Goal: Task Accomplishment & Management: Complete application form

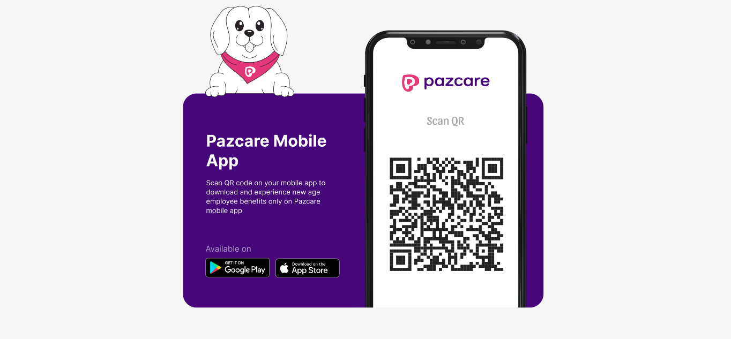
click at [425, 189] on img at bounding box center [365, 169] width 365 height 327
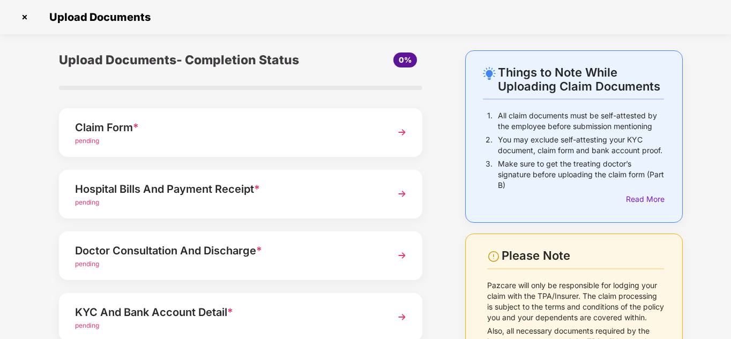
click at [400, 129] on img at bounding box center [401, 132] width 19 height 19
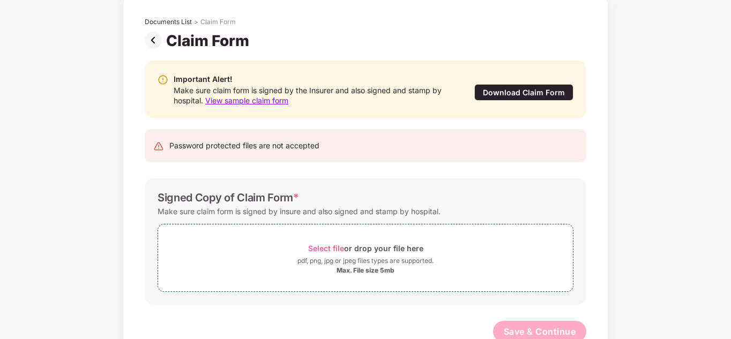
scroll to position [85, 0]
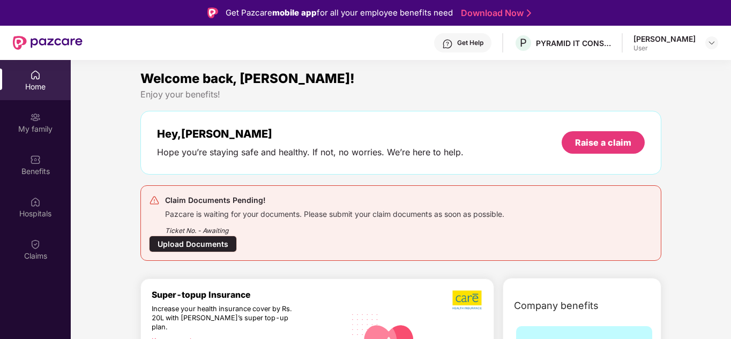
click at [201, 241] on div "Upload Documents" at bounding box center [193, 244] width 88 height 17
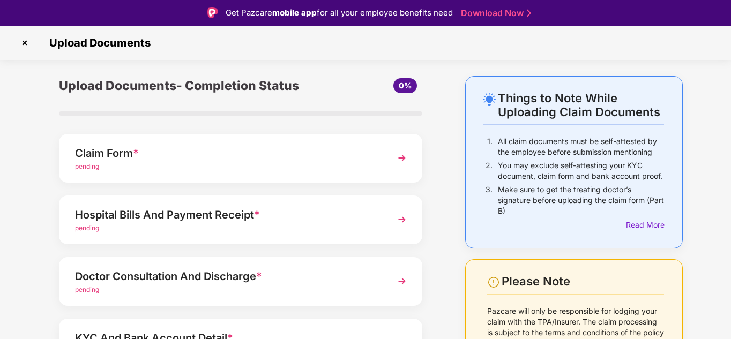
click at [263, 165] on div "pending" at bounding box center [226, 167] width 303 height 10
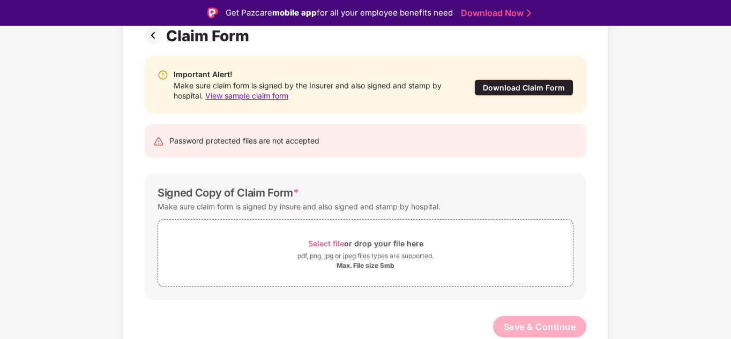
scroll to position [26, 0]
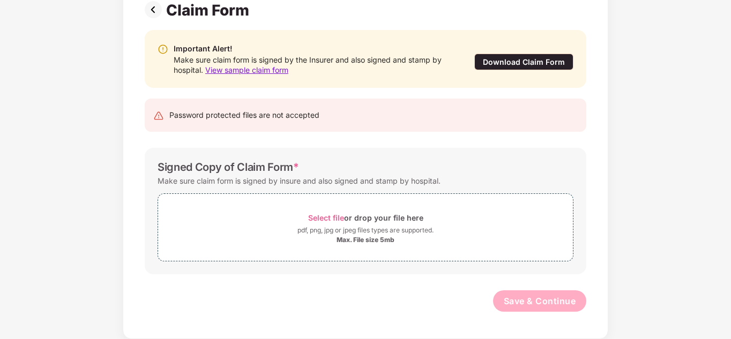
click at [151, 4] on img at bounding box center [155, 9] width 21 height 17
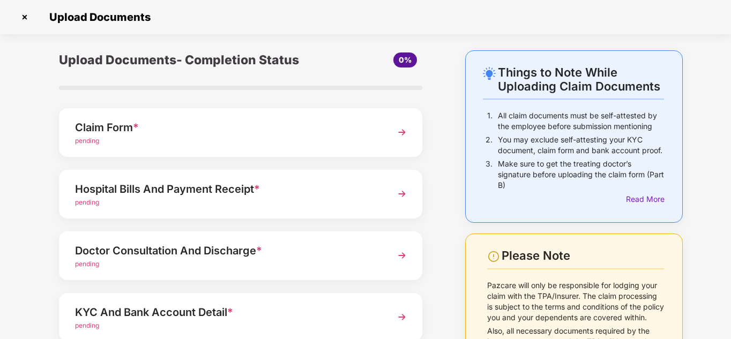
click at [258, 191] on span "*" at bounding box center [257, 189] width 6 height 13
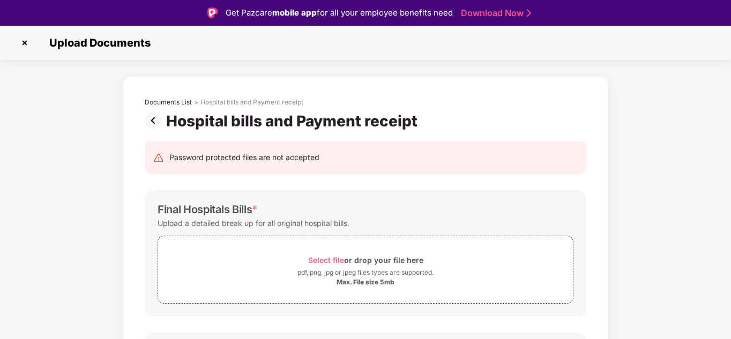
click at [160, 123] on img at bounding box center [155, 120] width 21 height 17
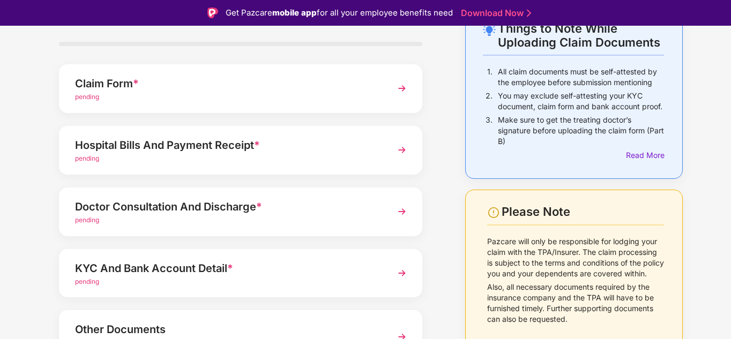
scroll to position [79, 0]
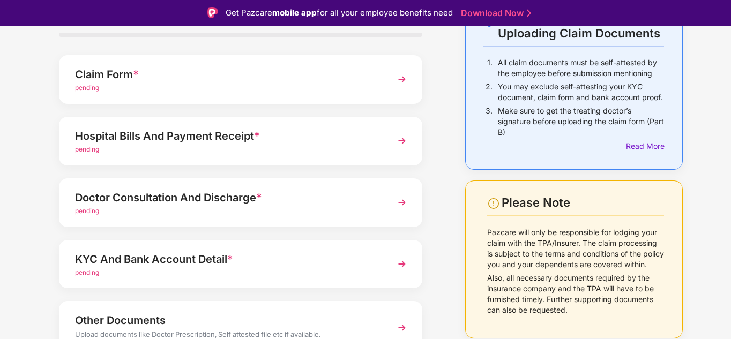
click at [372, 207] on div "pending" at bounding box center [226, 211] width 303 height 10
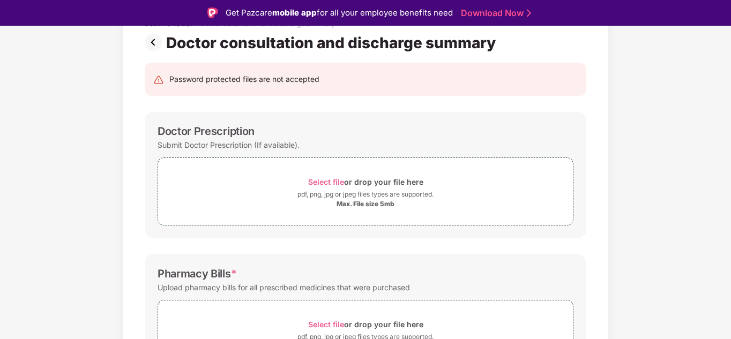
scroll to position [78, 0]
click at [153, 35] on img at bounding box center [155, 42] width 21 height 17
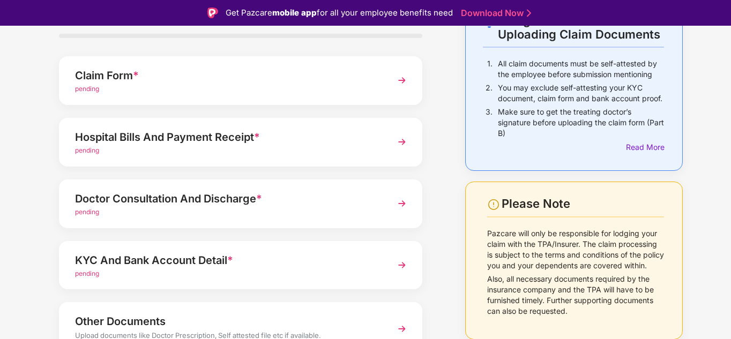
scroll to position [134, 0]
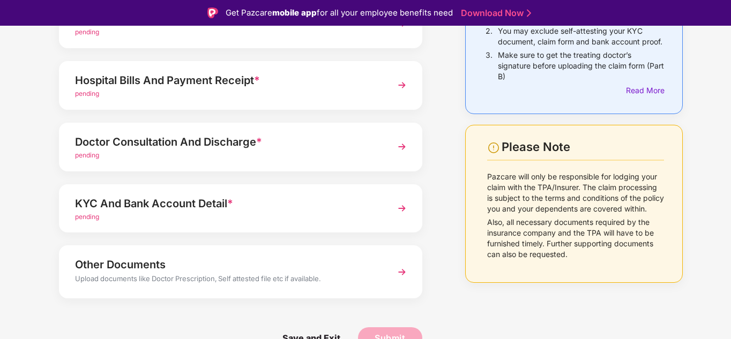
click at [274, 206] on div "KYC And Bank Account Detail *" at bounding box center [226, 203] width 303 height 17
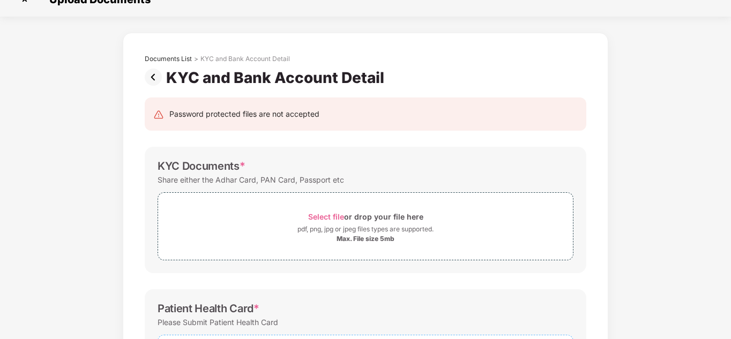
scroll to position [16, 0]
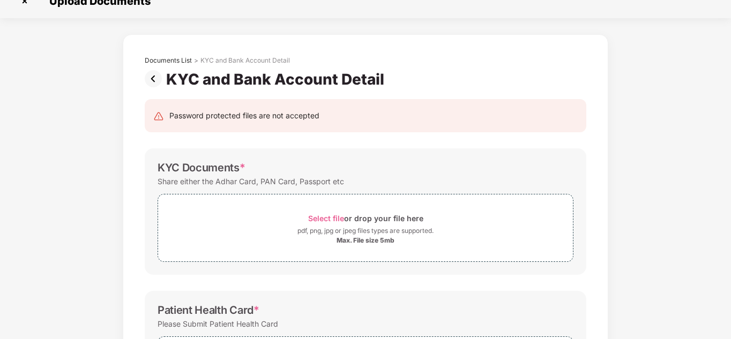
click at [154, 78] on img at bounding box center [155, 78] width 21 height 17
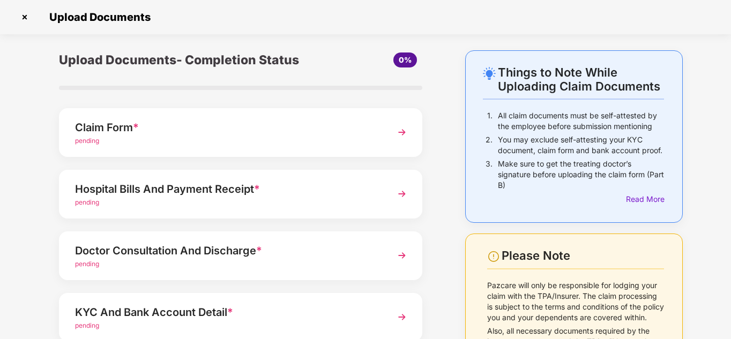
scroll to position [134, 0]
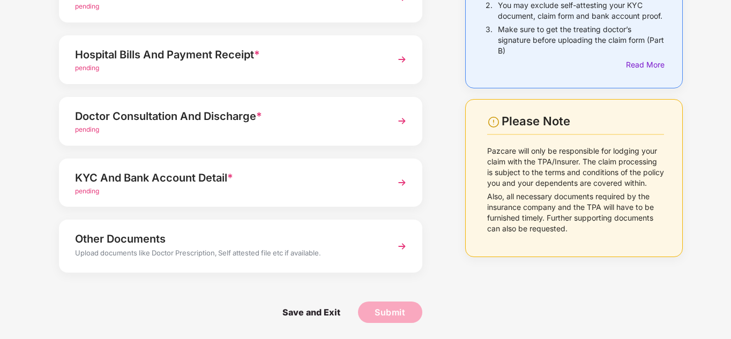
click at [224, 236] on div "Other Documents" at bounding box center [226, 238] width 303 height 17
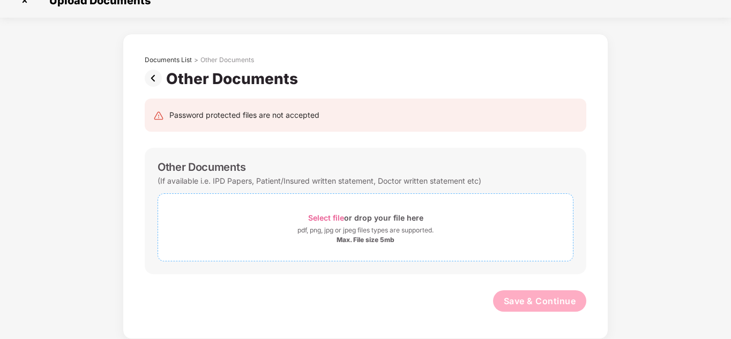
scroll to position [0, 0]
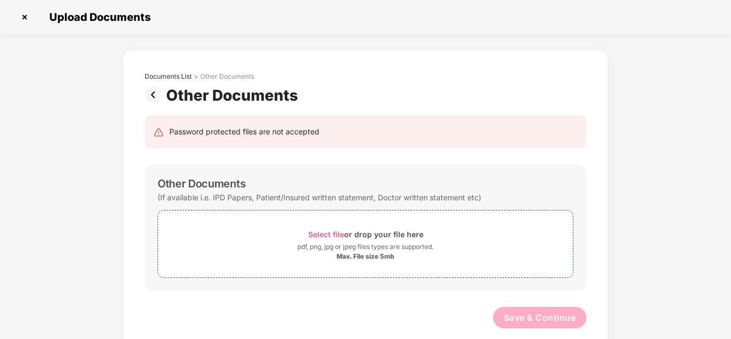
click at [152, 95] on img at bounding box center [155, 94] width 21 height 17
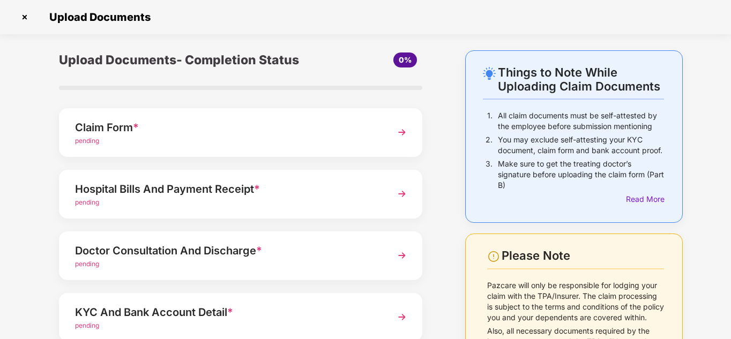
click at [402, 133] on img at bounding box center [401, 132] width 19 height 19
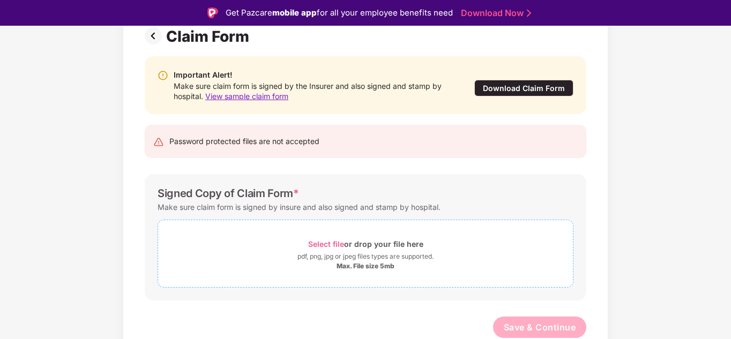
scroll to position [85, 0]
click at [334, 243] on span "Select file" at bounding box center [326, 243] width 36 height 9
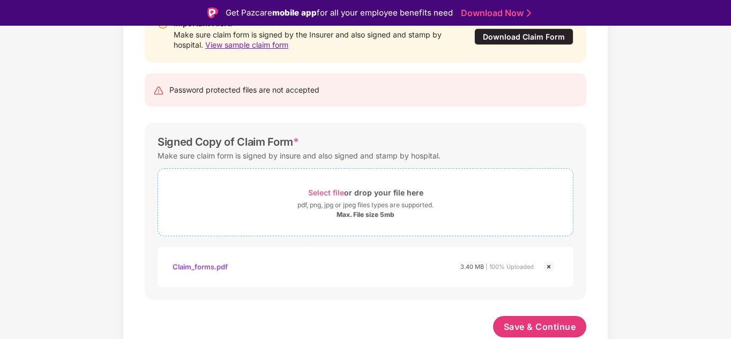
scroll to position [26, 0]
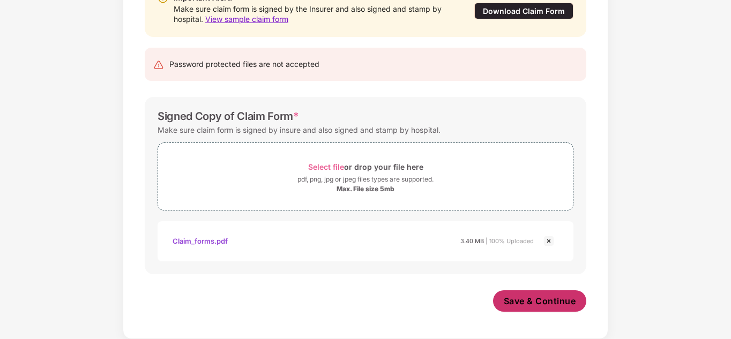
click at [552, 304] on span "Save & Continue" at bounding box center [540, 301] width 72 height 12
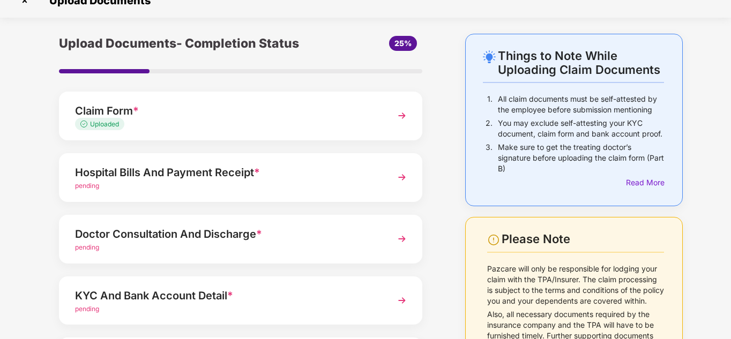
scroll to position [17, 0]
click at [403, 178] on img at bounding box center [401, 176] width 19 height 19
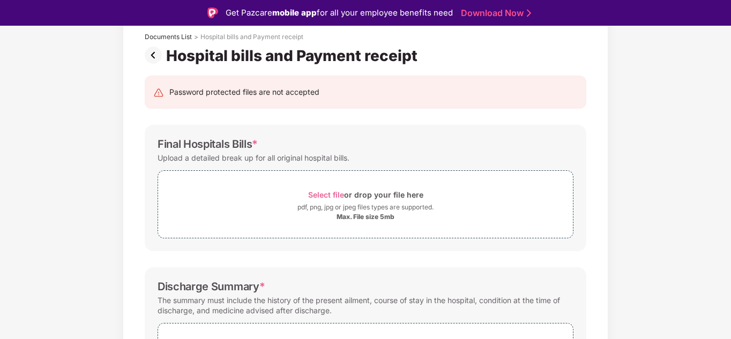
scroll to position [66, 0]
click at [326, 193] on span "Select file" at bounding box center [326, 194] width 36 height 9
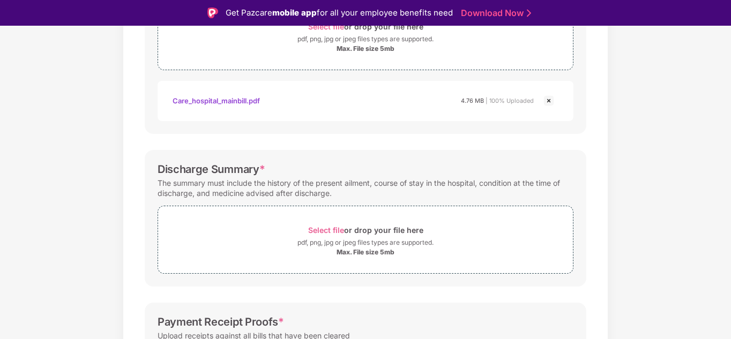
scroll to position [273, 0]
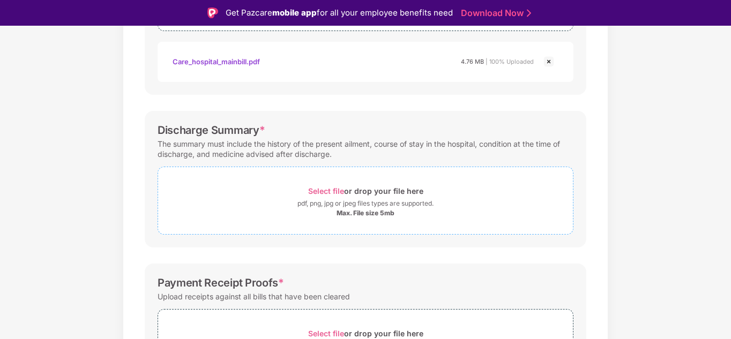
click at [325, 187] on span "Select file" at bounding box center [326, 190] width 36 height 9
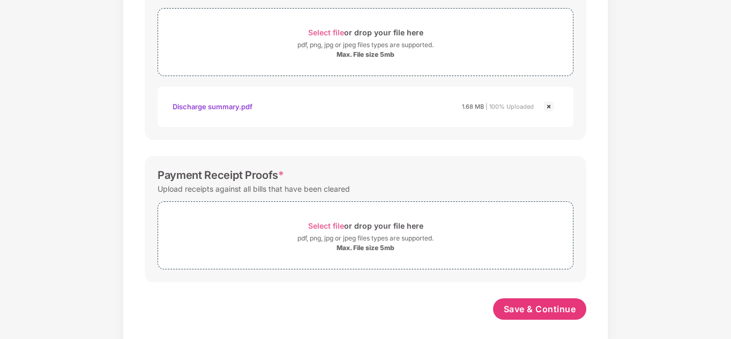
scroll to position [414, 0]
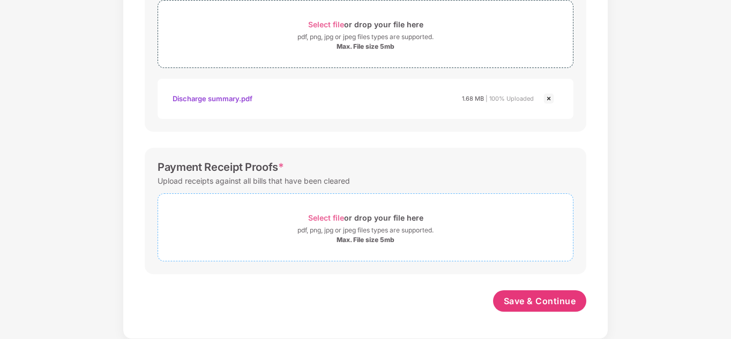
click at [321, 215] on span "Select file" at bounding box center [326, 217] width 36 height 9
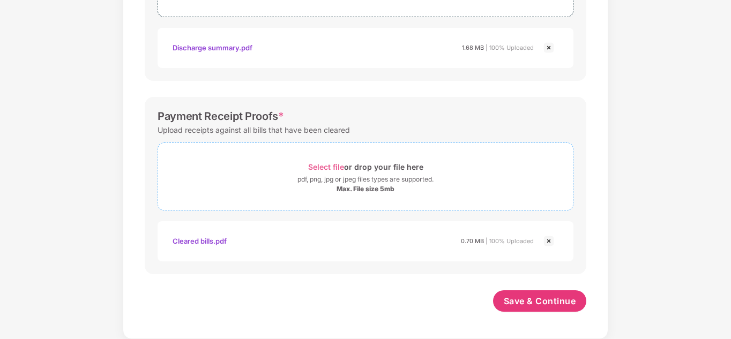
scroll to position [464, 0]
click at [516, 302] on span "Save & Continue" at bounding box center [540, 302] width 72 height 12
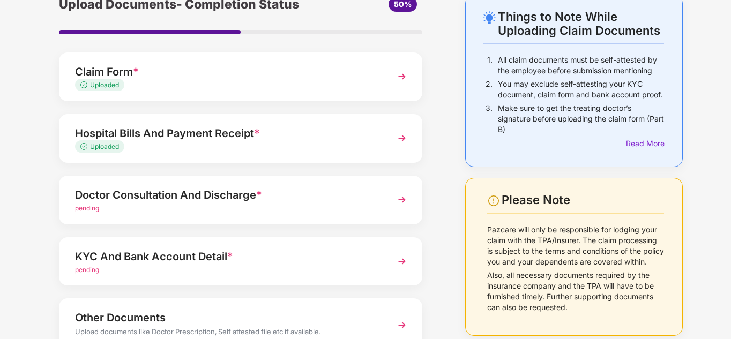
scroll to position [56, 0]
click at [306, 197] on div "Doctor Consultation And Discharge *" at bounding box center [226, 194] width 303 height 17
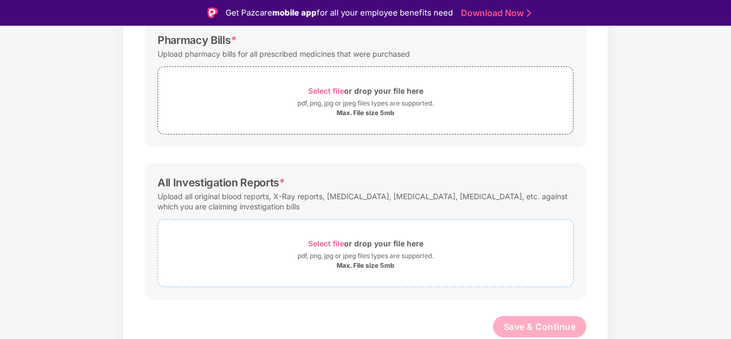
scroll to position [312, 0]
click at [329, 242] on span "Select file" at bounding box center [326, 243] width 36 height 9
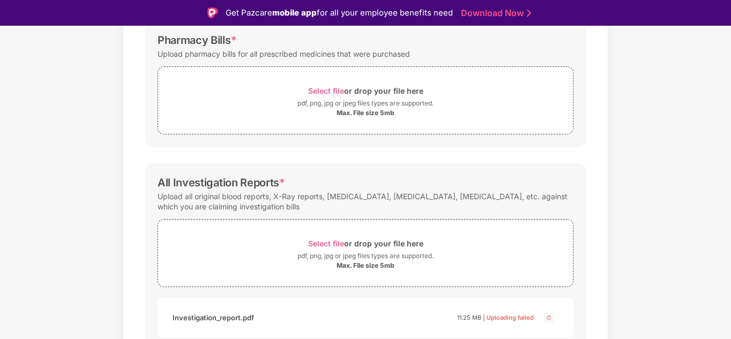
click at [549, 320] on img at bounding box center [548, 317] width 13 height 13
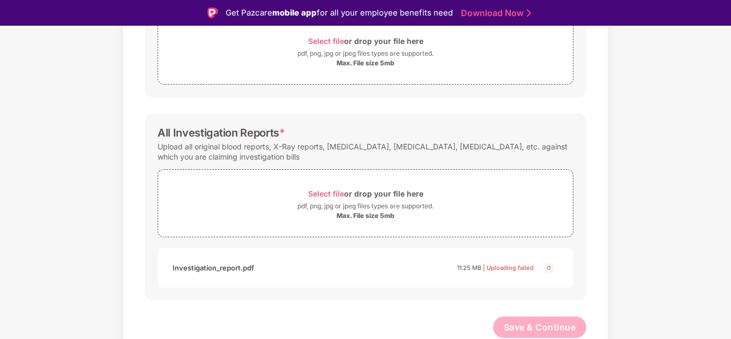
scroll to position [361, 0]
click at [327, 194] on span "Select file" at bounding box center [326, 194] width 36 height 9
click at [548, 265] on img at bounding box center [548, 267] width 13 height 13
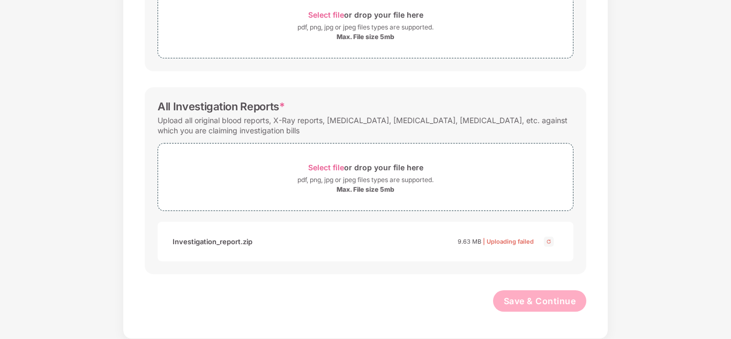
scroll to position [25, 0]
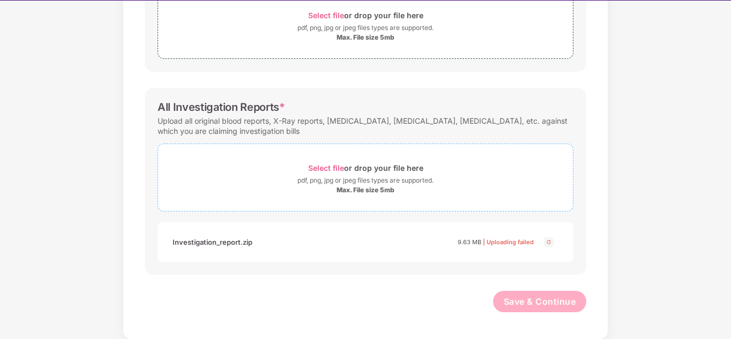
click at [288, 174] on div "Select file or drop your file here" at bounding box center [365, 168] width 415 height 14
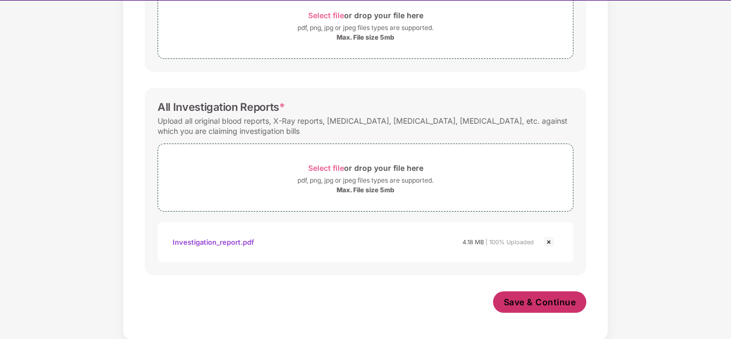
click at [549, 303] on span "Save & Continue" at bounding box center [540, 302] width 72 height 12
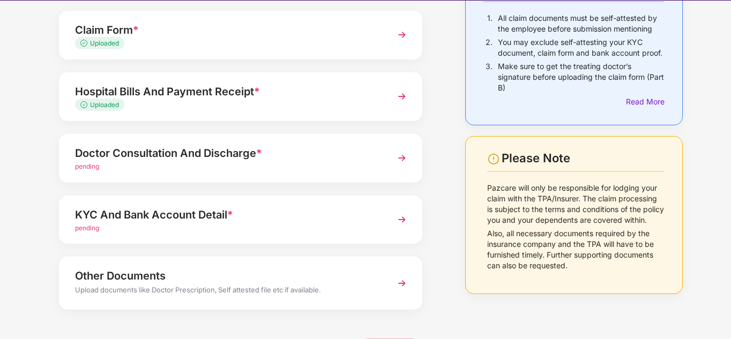
scroll to position [98, 0]
click at [407, 160] on img at bounding box center [401, 158] width 19 height 19
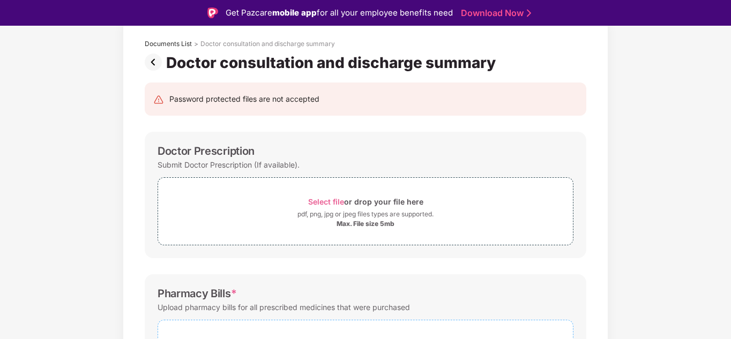
scroll to position [0, 0]
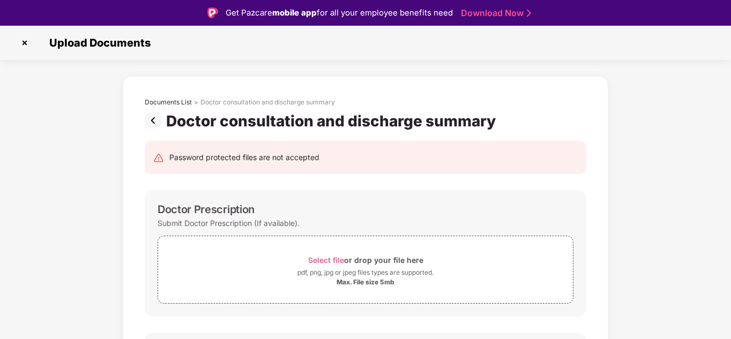
click at [145, 120] on img at bounding box center [155, 120] width 21 height 17
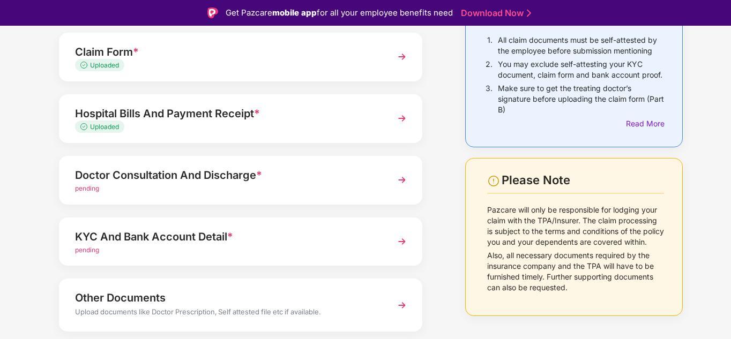
scroll to position [119, 0]
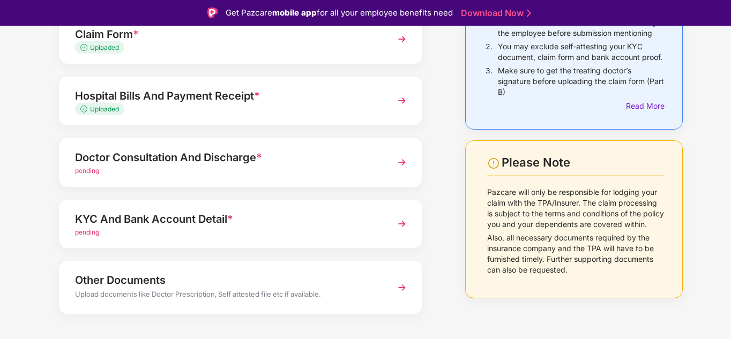
click at [441, 222] on div "Upload Documents- Completion Status 50% Claim Form * Uploaded Hospital Bills An…" at bounding box center [240, 168] width 417 height 423
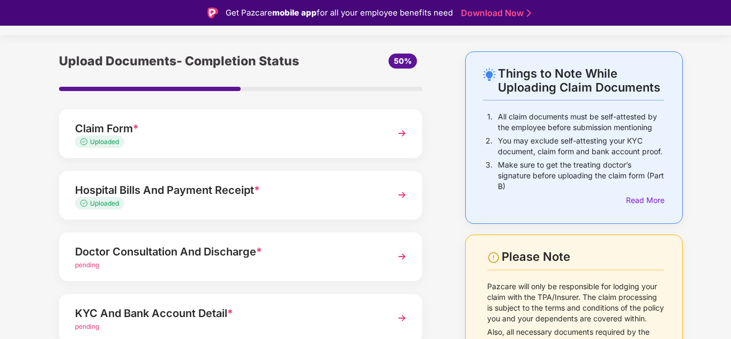
scroll to position [134, 0]
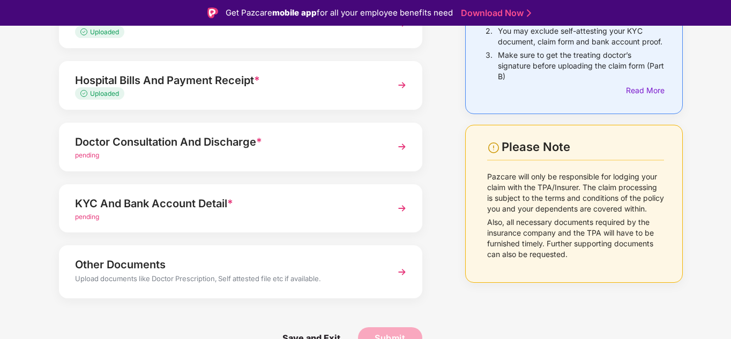
click at [309, 212] on div "pending" at bounding box center [226, 217] width 303 height 10
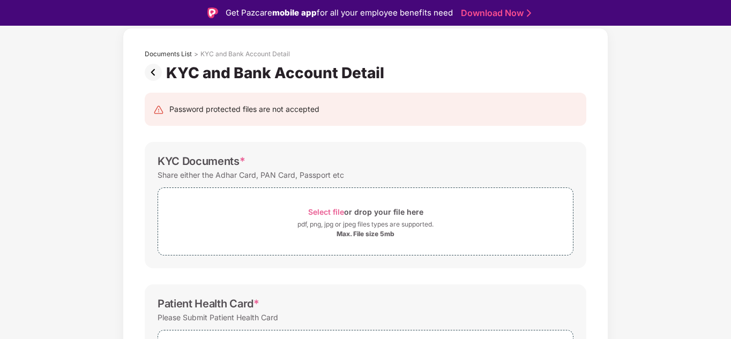
scroll to position [44, 0]
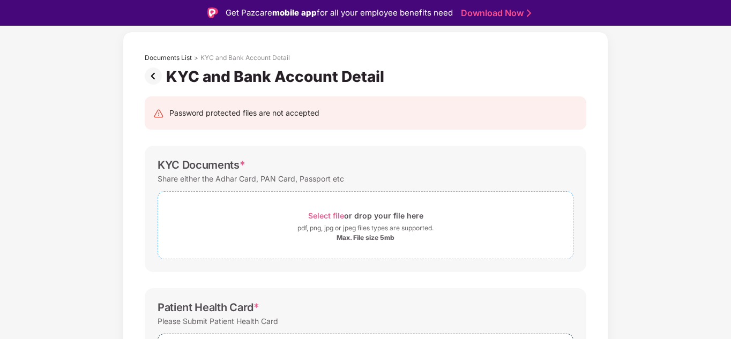
click at [329, 215] on span "Select file" at bounding box center [326, 215] width 36 height 9
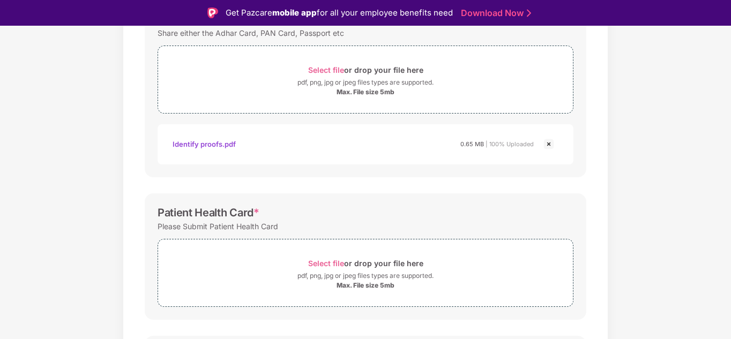
scroll to position [190, 0]
click at [329, 68] on span "Select file" at bounding box center [326, 69] width 36 height 9
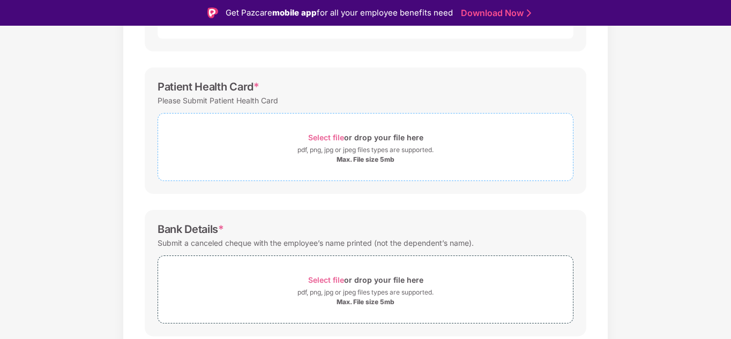
click at [323, 132] on div "Select file or drop your file here" at bounding box center [365, 137] width 115 height 14
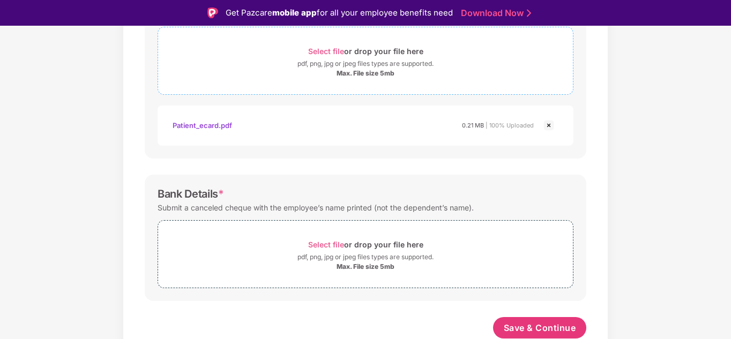
scroll to position [403, 0]
click at [317, 243] on span "Select file" at bounding box center [326, 243] width 36 height 9
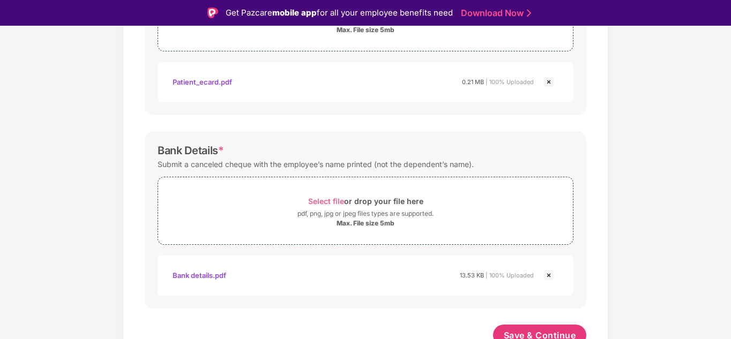
scroll to position [454, 0]
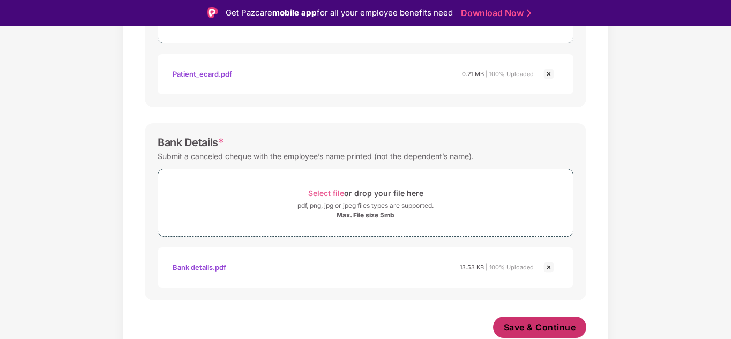
click at [521, 320] on span "Save & Continue" at bounding box center [540, 327] width 72 height 12
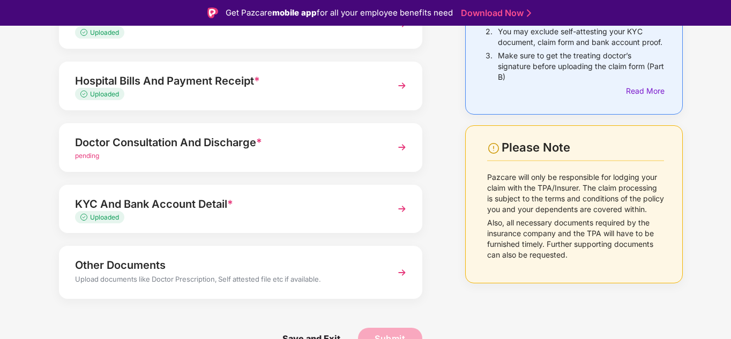
scroll to position [134, 0]
click at [331, 265] on div "Other Documents" at bounding box center [226, 264] width 303 height 17
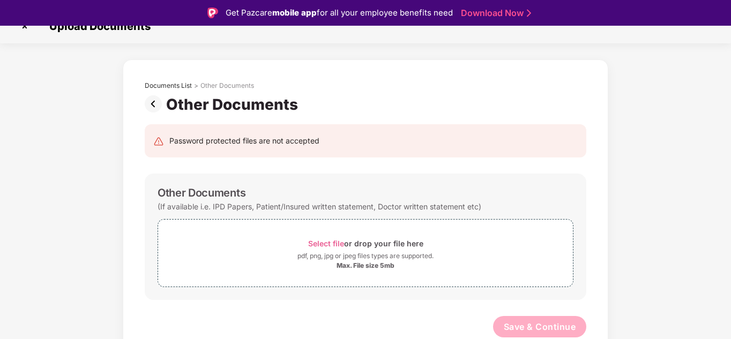
scroll to position [0, 0]
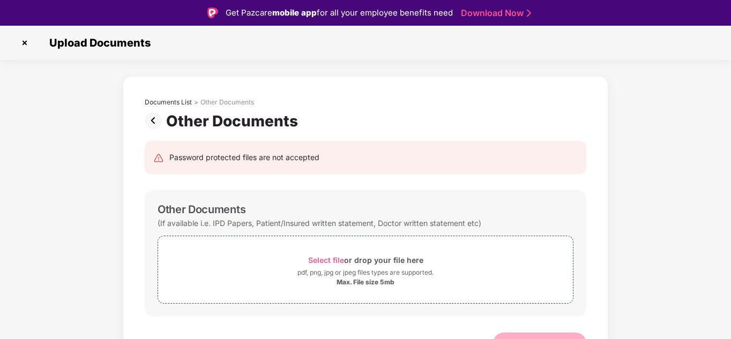
click at [30, 44] on img at bounding box center [24, 42] width 17 height 17
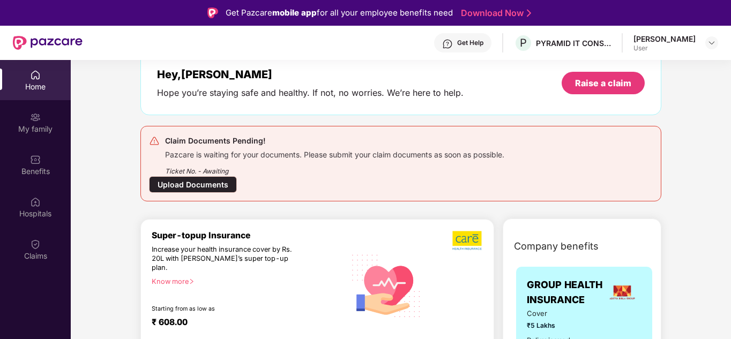
scroll to position [60, 0]
click at [198, 182] on div "Upload Documents" at bounding box center [193, 184] width 88 height 17
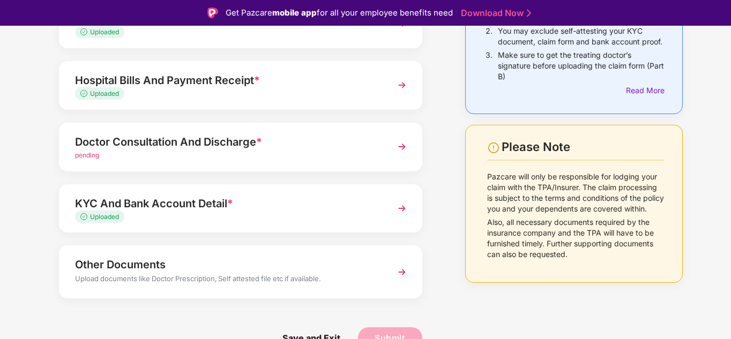
scroll to position [134, 0]
click at [205, 201] on div "KYC And Bank Account Detail *" at bounding box center [226, 204] width 303 height 17
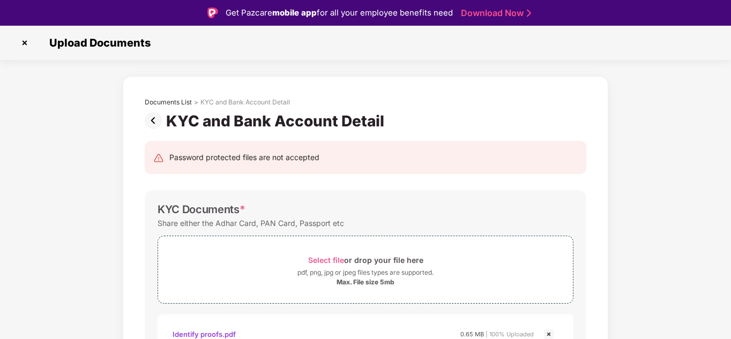
click at [153, 119] on img at bounding box center [155, 120] width 21 height 17
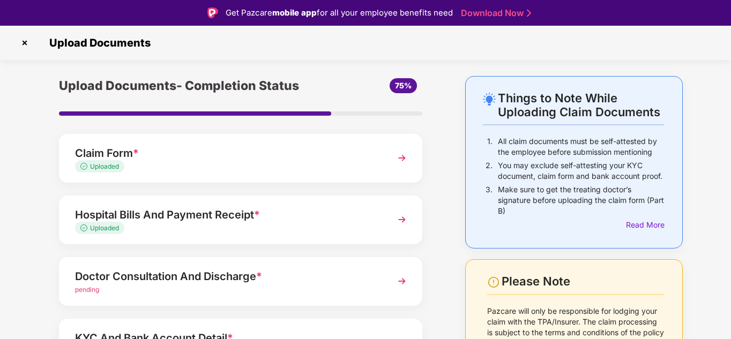
click at [138, 279] on div "Doctor Consultation And Discharge *" at bounding box center [226, 276] width 303 height 17
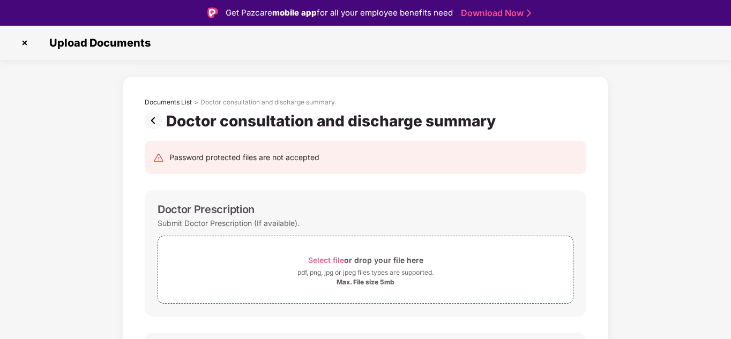
click at [152, 122] on img at bounding box center [155, 120] width 21 height 17
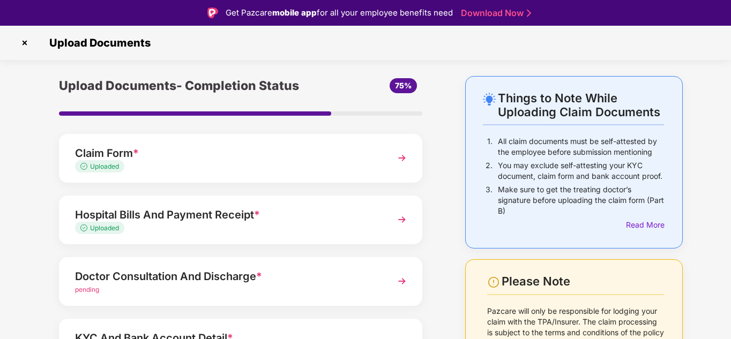
click at [263, 166] on div "Uploaded" at bounding box center [226, 167] width 303 height 10
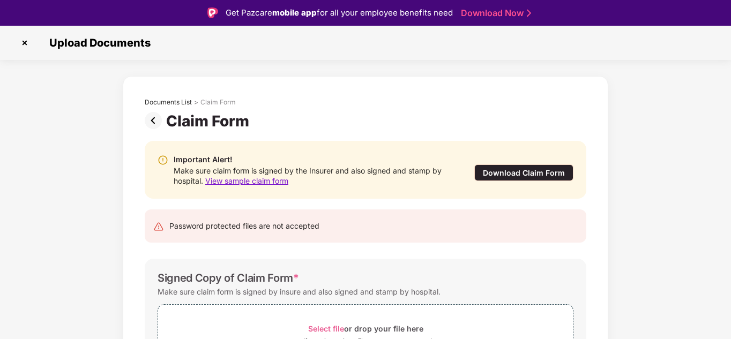
click at [149, 117] on img at bounding box center [155, 120] width 21 height 17
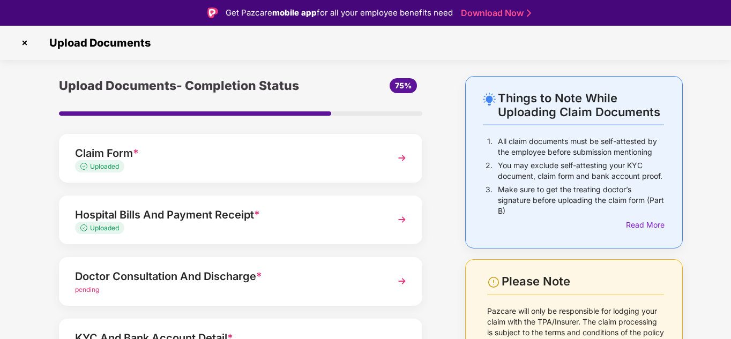
click at [174, 212] on div "Hospital Bills And Payment Receipt *" at bounding box center [226, 214] width 303 height 17
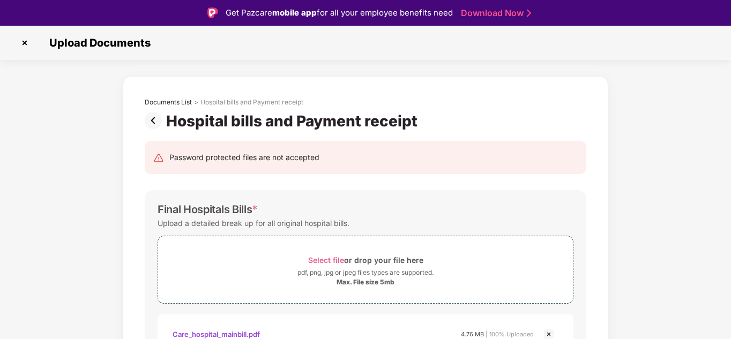
click at [156, 122] on img at bounding box center [155, 120] width 21 height 17
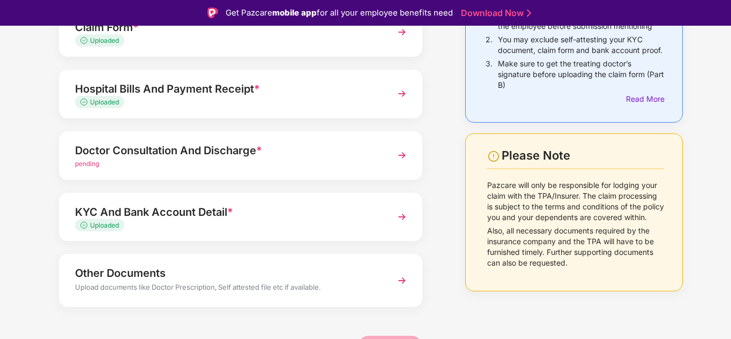
scroll to position [125, 0]
click at [180, 149] on div "Doctor Consultation And Discharge *" at bounding box center [226, 151] width 303 height 17
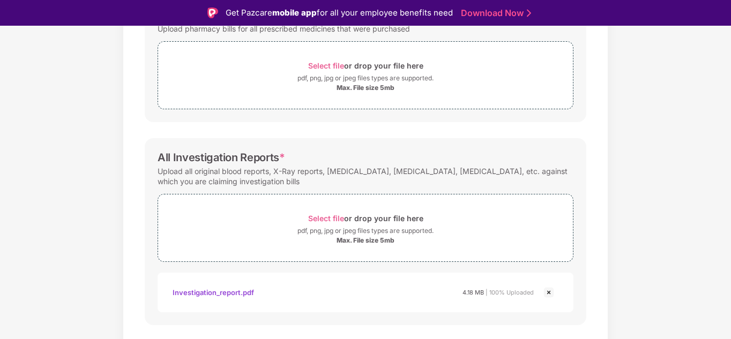
scroll to position [0, 0]
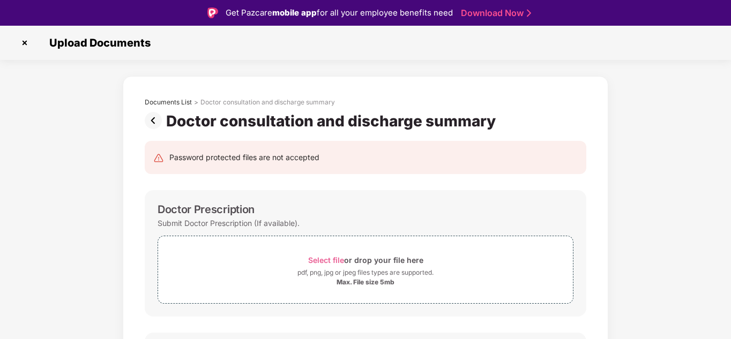
click at [158, 122] on img at bounding box center [155, 120] width 21 height 17
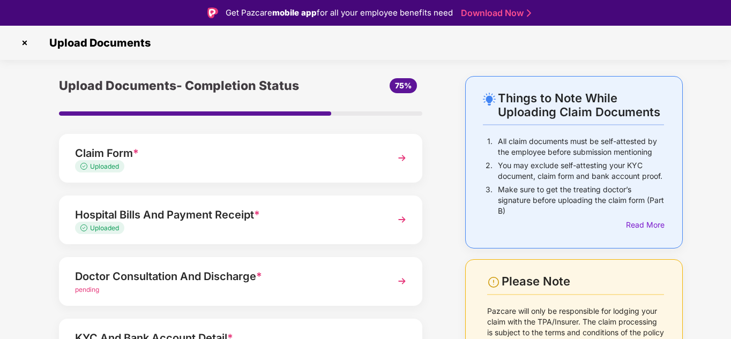
scroll to position [134, 0]
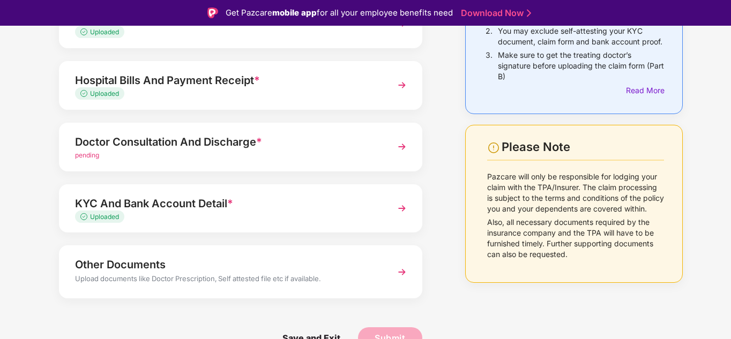
click at [183, 194] on div "KYC And Bank Account Detail * Uploaded" at bounding box center [240, 208] width 363 height 49
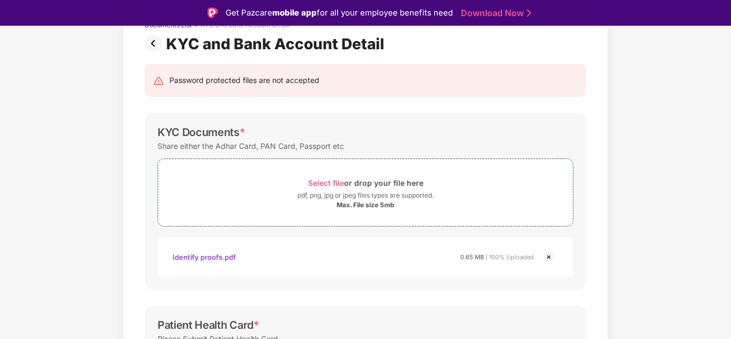
scroll to position [52, 0]
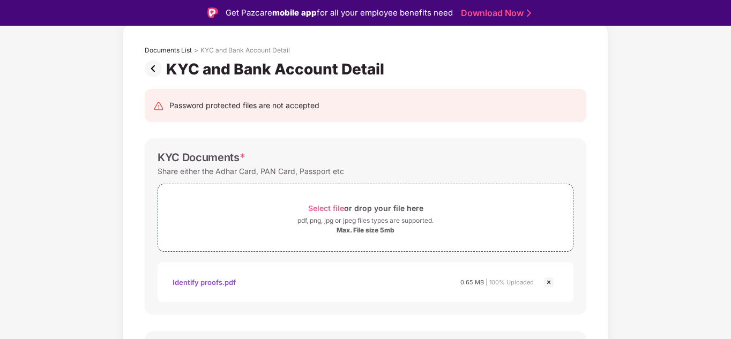
click at [156, 67] on img at bounding box center [155, 68] width 21 height 17
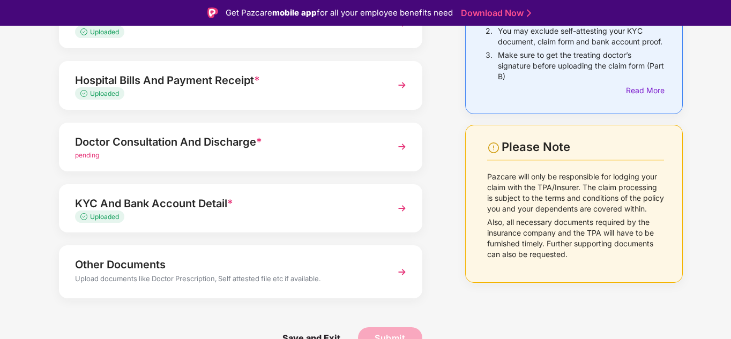
scroll to position [134, 0]
click at [226, 273] on div "Upload documents like Doctor Prescription, Self attested file etc if available." at bounding box center [226, 280] width 303 height 14
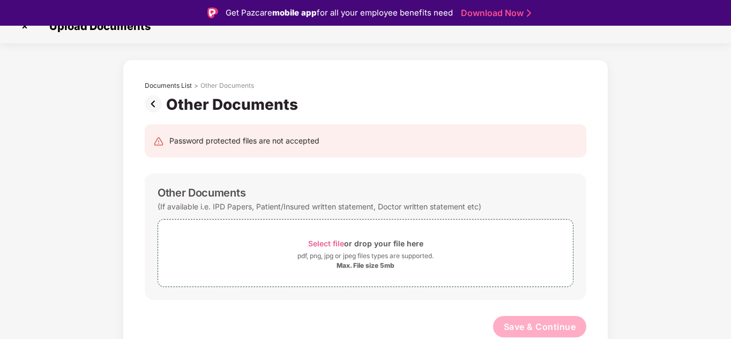
click at [148, 109] on img at bounding box center [155, 103] width 21 height 17
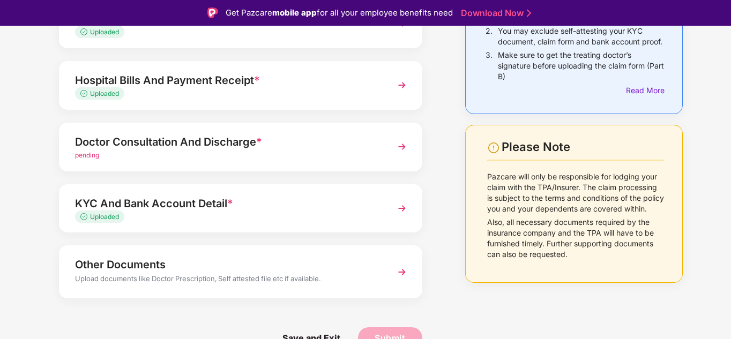
scroll to position [26, 0]
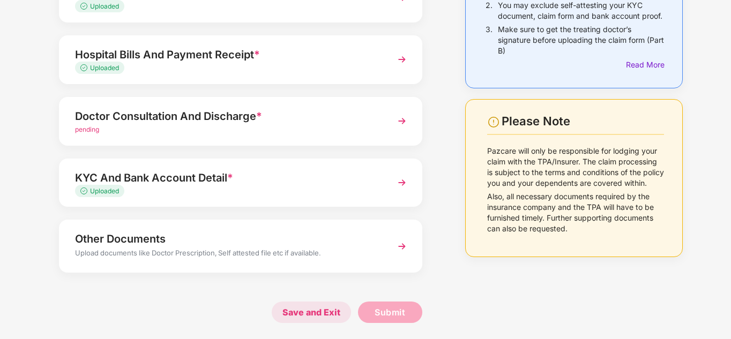
click at [320, 312] on span "Save and Exit" at bounding box center [311, 312] width 79 height 21
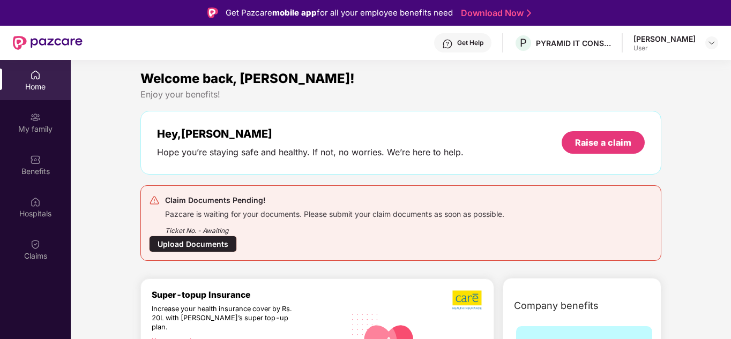
click at [224, 240] on div "Upload Documents" at bounding box center [193, 244] width 88 height 17
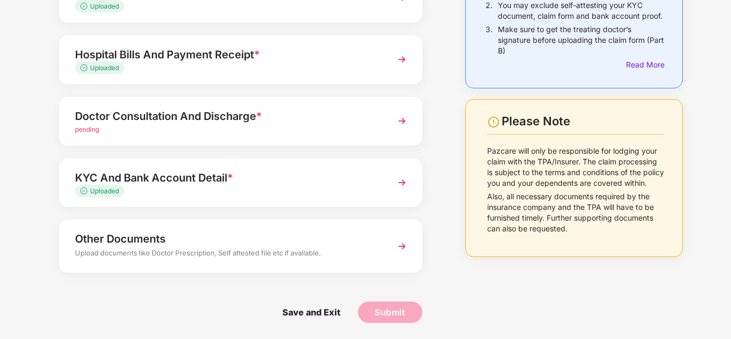
scroll to position [133, 0]
click at [402, 116] on img at bounding box center [401, 122] width 19 height 19
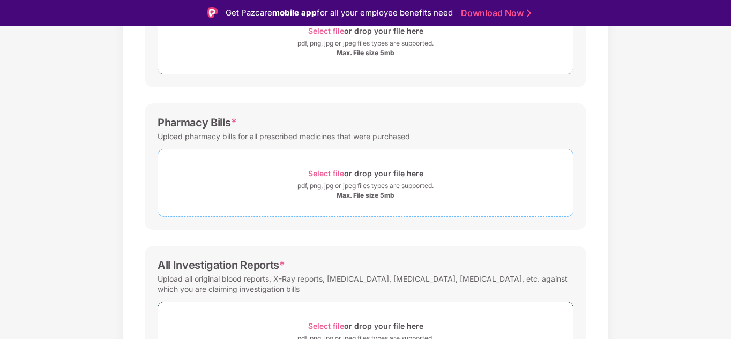
scroll to position [230, 0]
click at [331, 171] on span "Select file" at bounding box center [326, 172] width 36 height 9
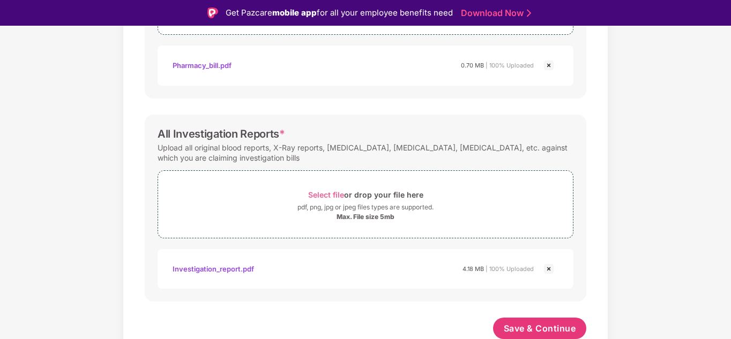
scroll to position [411, 0]
click at [536, 329] on span "Save & Continue" at bounding box center [540, 329] width 72 height 12
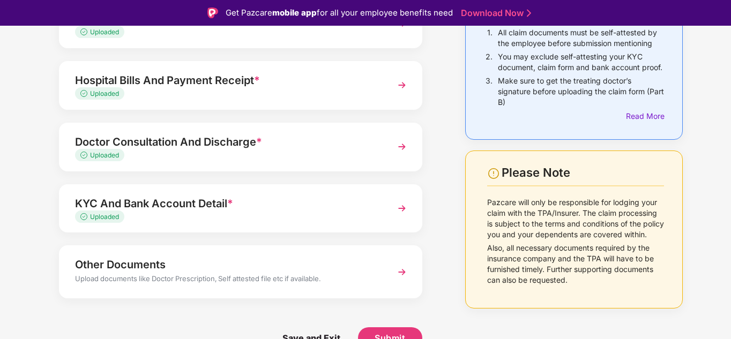
scroll to position [26, 0]
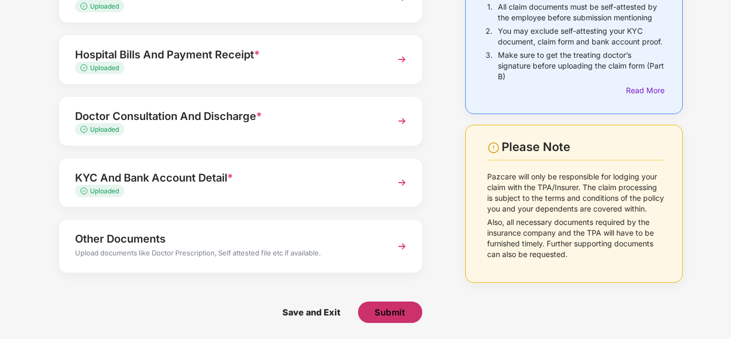
click at [391, 316] on span "Submit" at bounding box center [389, 312] width 31 height 12
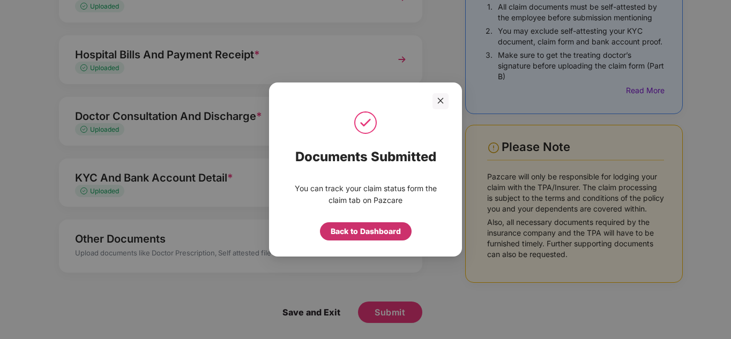
click at [378, 232] on div "Back to Dashboard" at bounding box center [366, 232] width 70 height 12
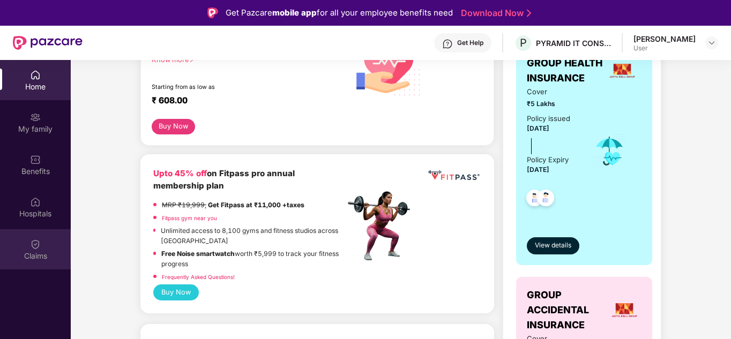
scroll to position [197, 0]
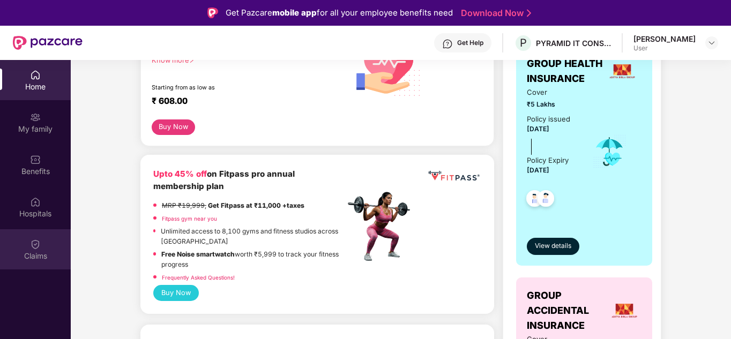
click at [21, 254] on div "Claims" at bounding box center [35, 256] width 71 height 11
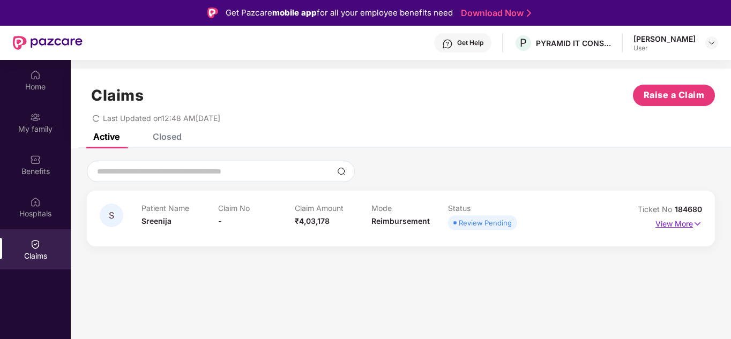
click at [697, 223] on img at bounding box center [697, 224] width 9 height 12
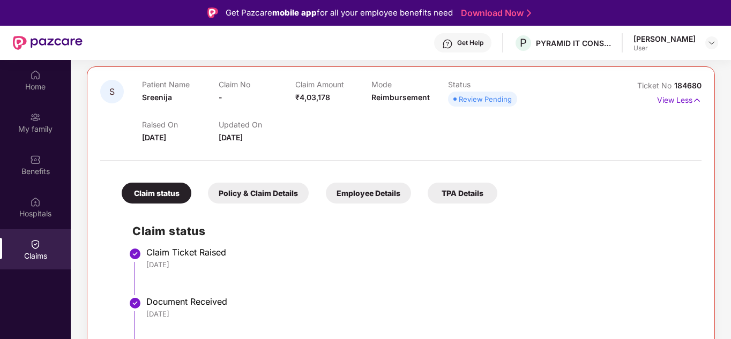
scroll to position [124, 0]
click at [258, 198] on div "Policy & Claim Details" at bounding box center [258, 193] width 101 height 21
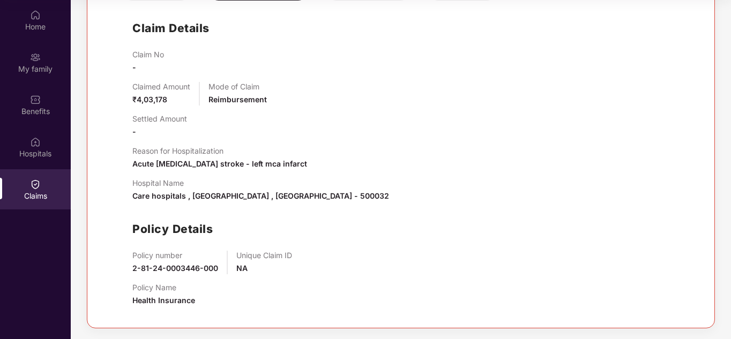
scroll to position [0, 0]
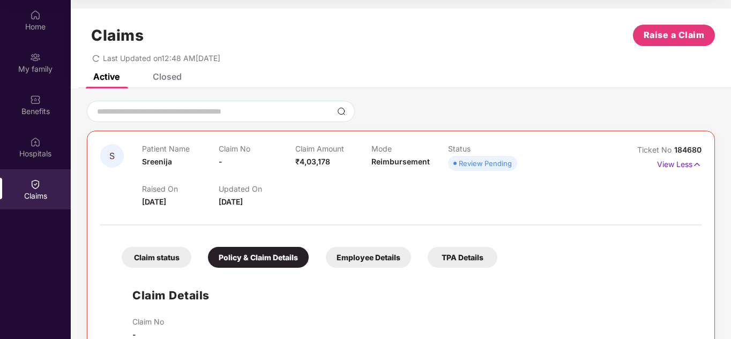
click at [340, 258] on div "Employee Details" at bounding box center [368, 257] width 85 height 21
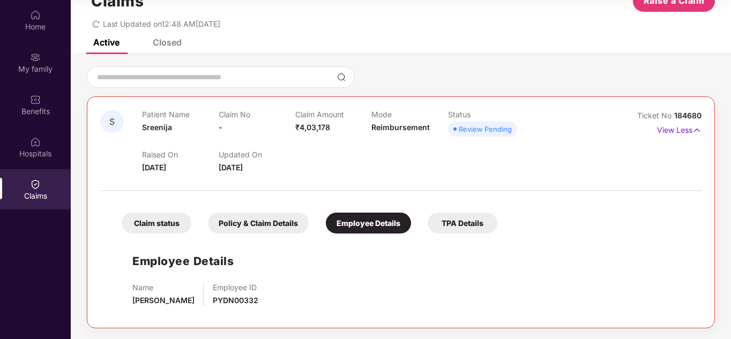
scroll to position [34, 0]
click at [465, 221] on div "TPA Details" at bounding box center [463, 223] width 70 height 21
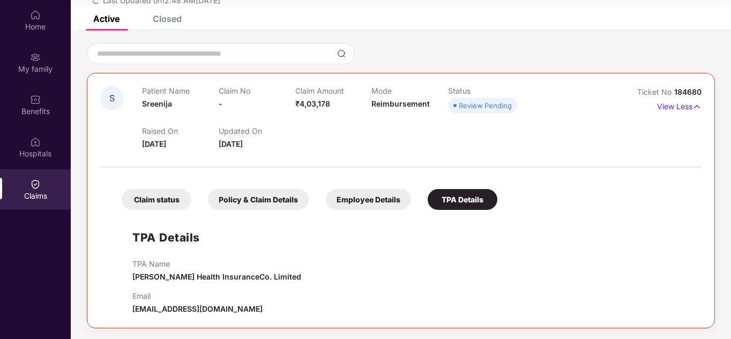
scroll to position [0, 0]
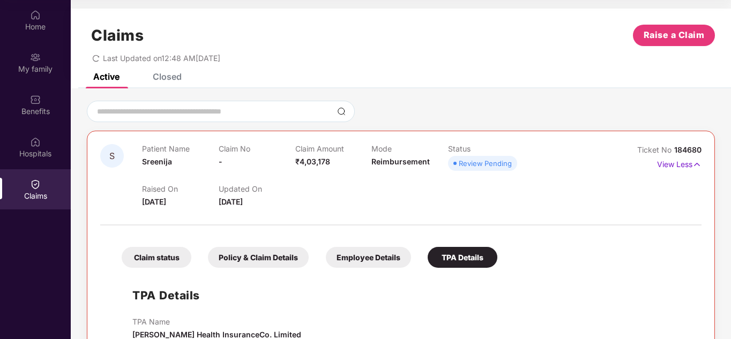
click at [271, 251] on div "Policy & Claim Details" at bounding box center [258, 257] width 101 height 21
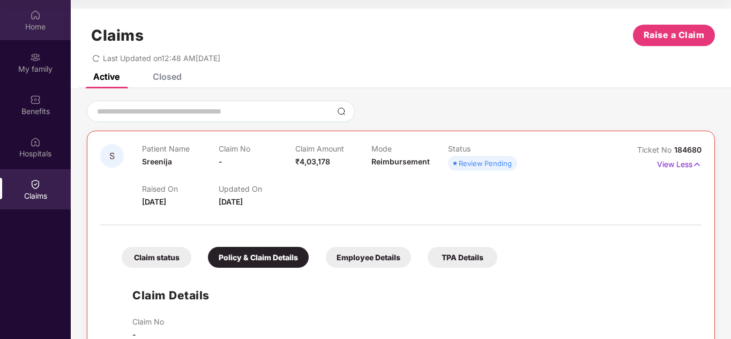
click at [29, 21] on div "Home" at bounding box center [35, 26] width 71 height 11
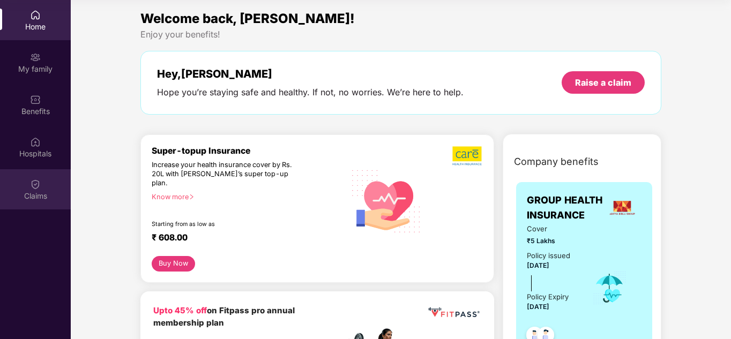
click at [31, 198] on div "Claims" at bounding box center [35, 196] width 71 height 11
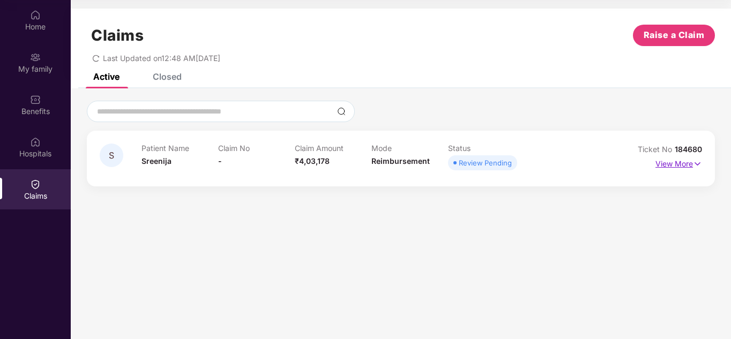
click at [676, 163] on p "View More" at bounding box center [678, 162] width 47 height 14
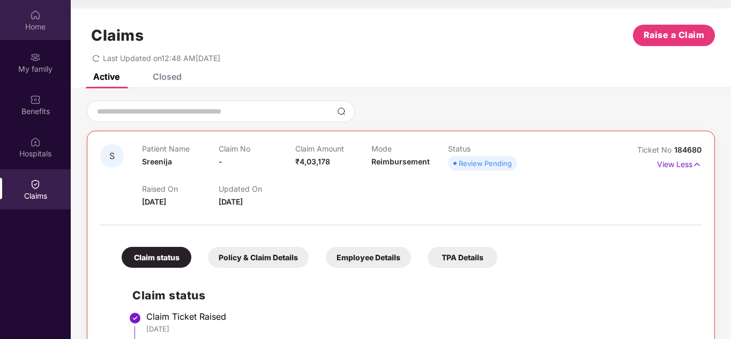
click at [26, 31] on div "Home" at bounding box center [35, 26] width 71 height 11
